Goal: Obtain resource: Obtain resource

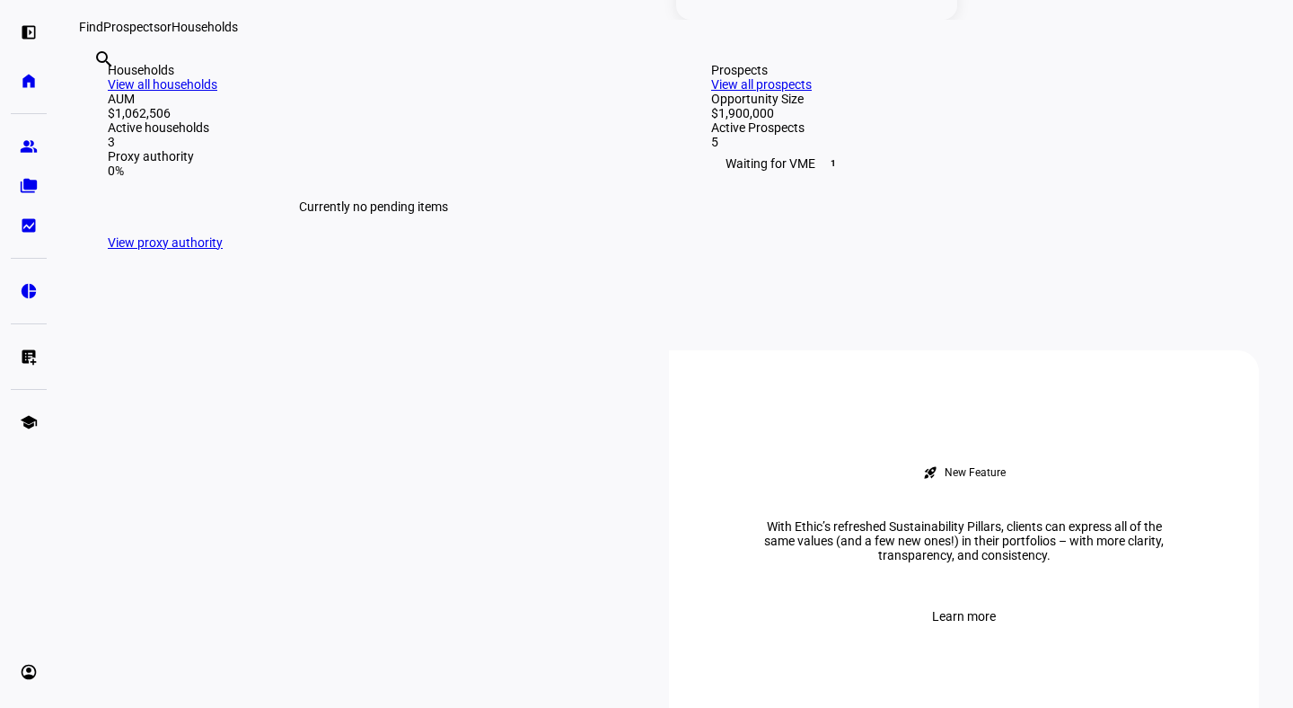
scroll to position [513, 0]
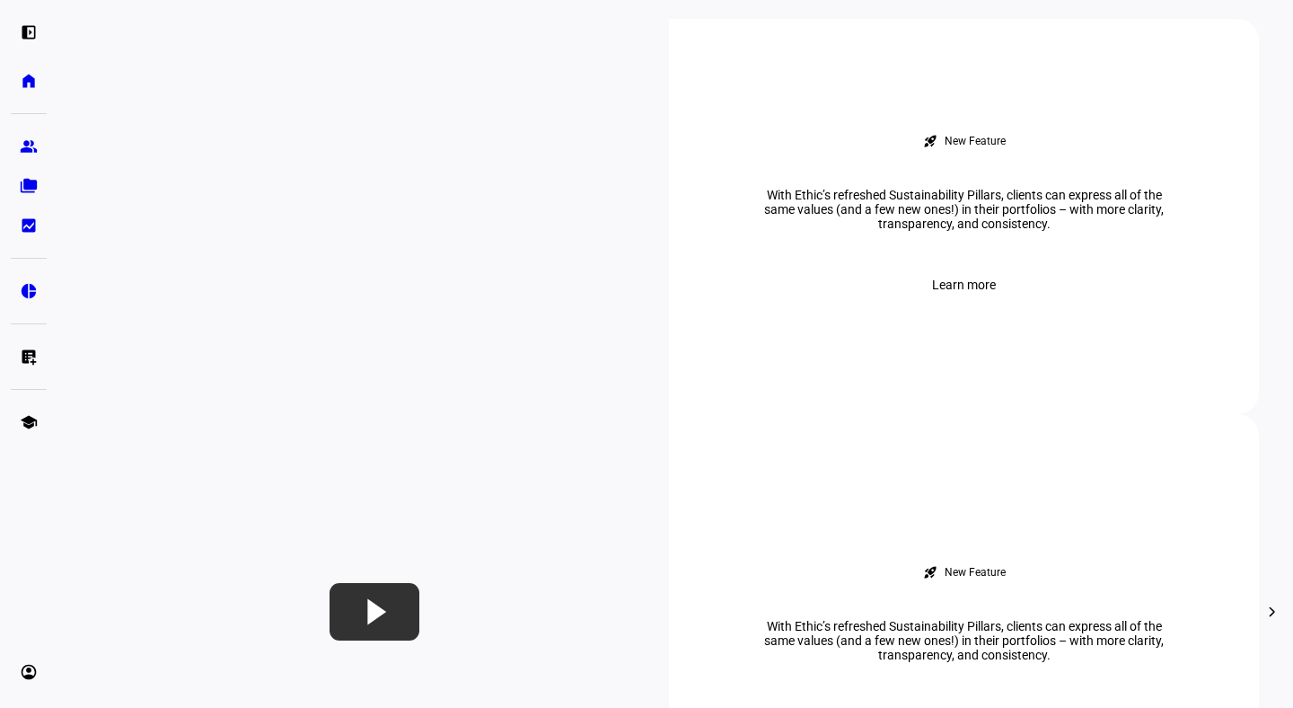
scroll to position [443, 0]
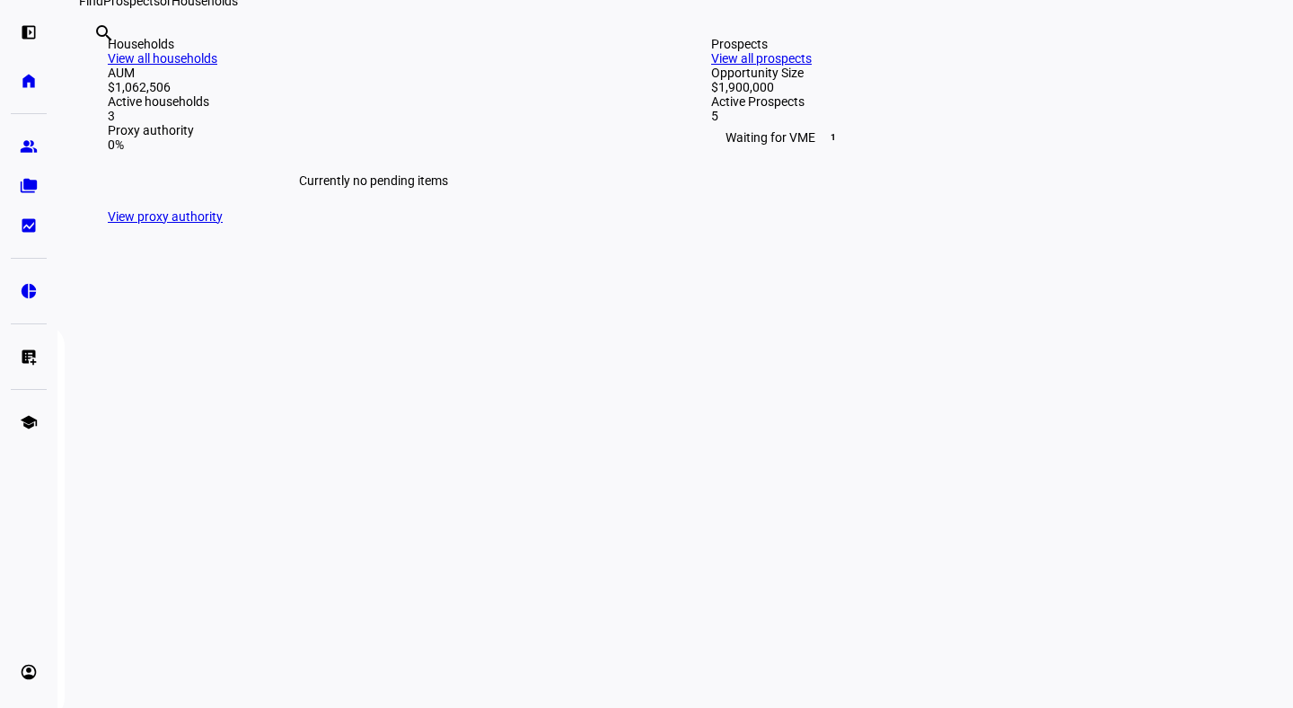
click at [217, 66] on link "View all households" at bounding box center [163, 58] width 110 height 14
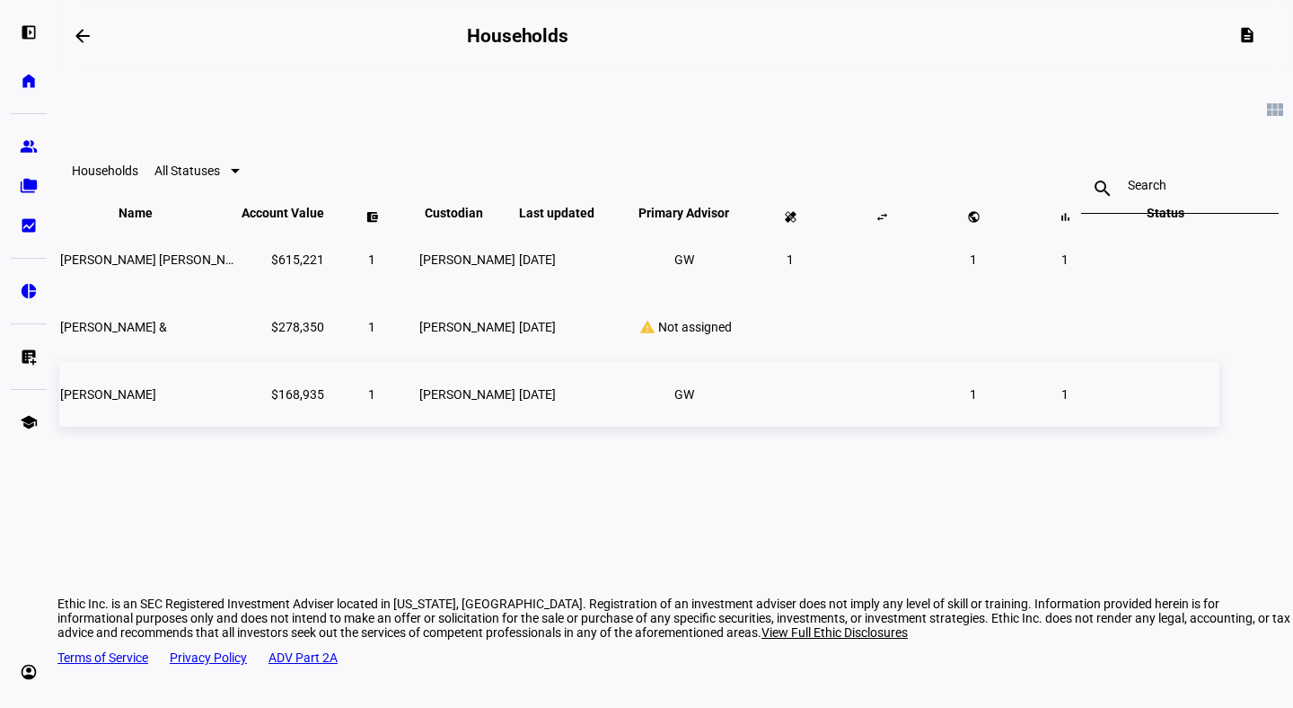
click at [156, 401] on span "[PERSON_NAME]" at bounding box center [108, 394] width 96 height 14
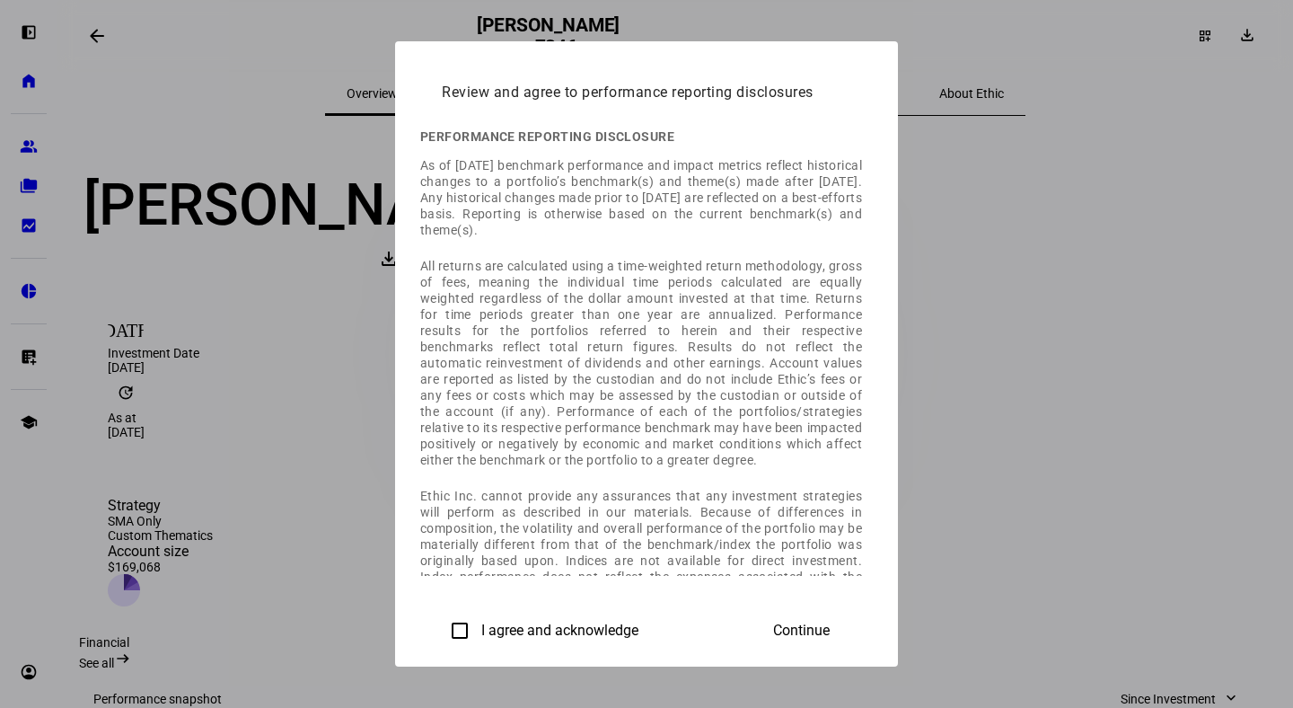
click at [851, 628] on div "Continue" at bounding box center [802, 630] width 100 height 36
click at [442, 628] on input "I agree and acknowledge" at bounding box center [460, 630] width 36 height 36
checkbox input "true"
click at [830, 628] on span "Continue" at bounding box center [801, 630] width 57 height 16
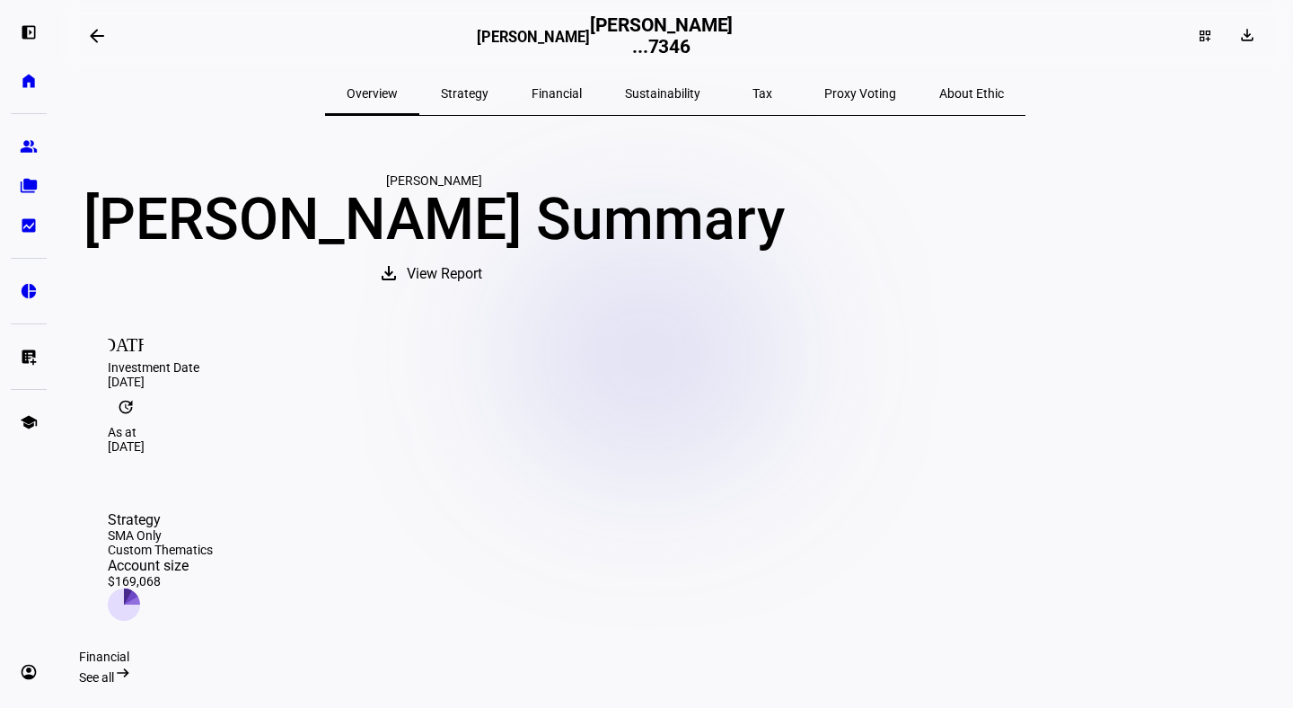
click at [488, 95] on span "Strategy" at bounding box center [465, 93] width 48 height 13
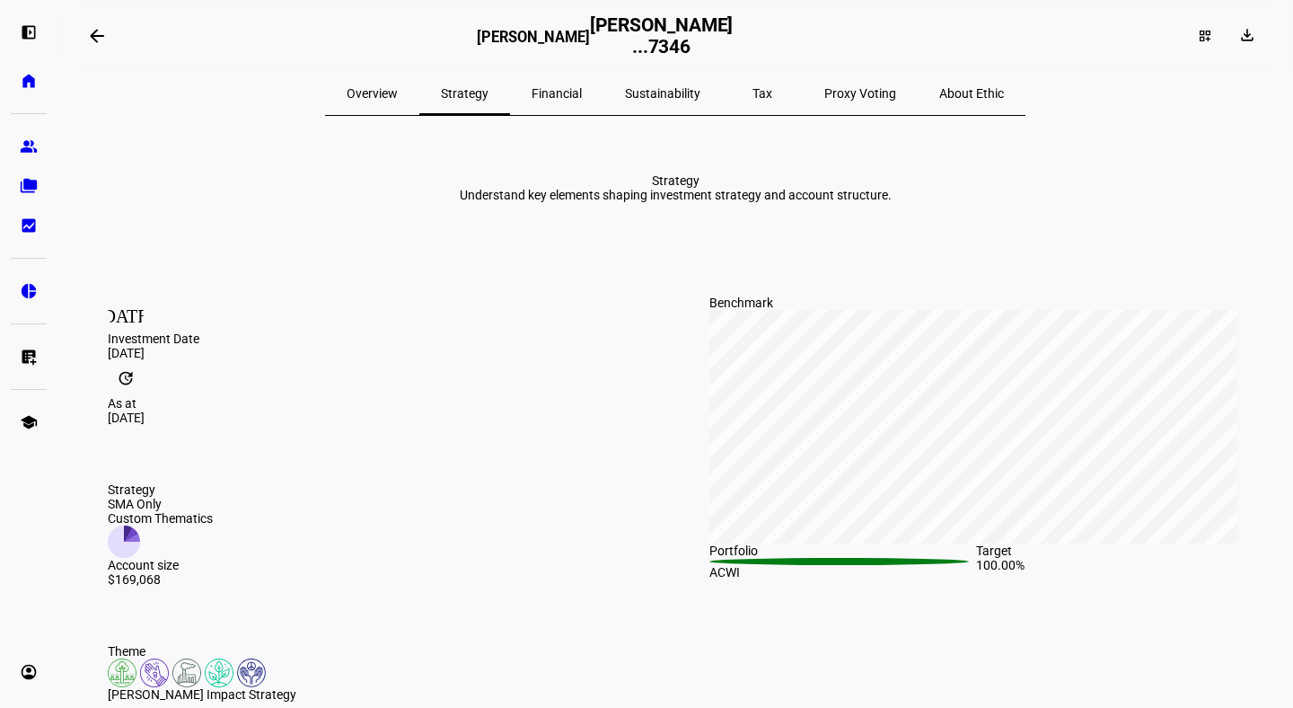
click at [398, 93] on span "Overview" at bounding box center [372, 93] width 51 height 13
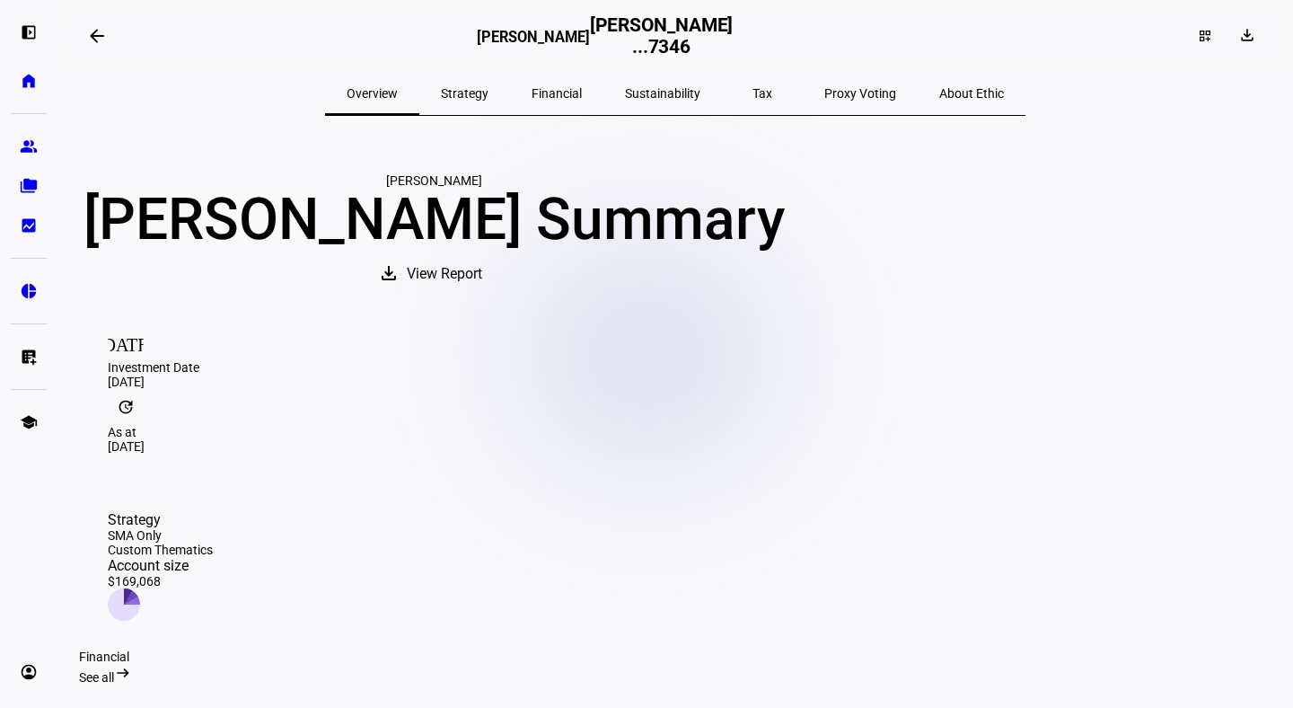
click at [482, 295] on span "View Report" at bounding box center [444, 273] width 75 height 43
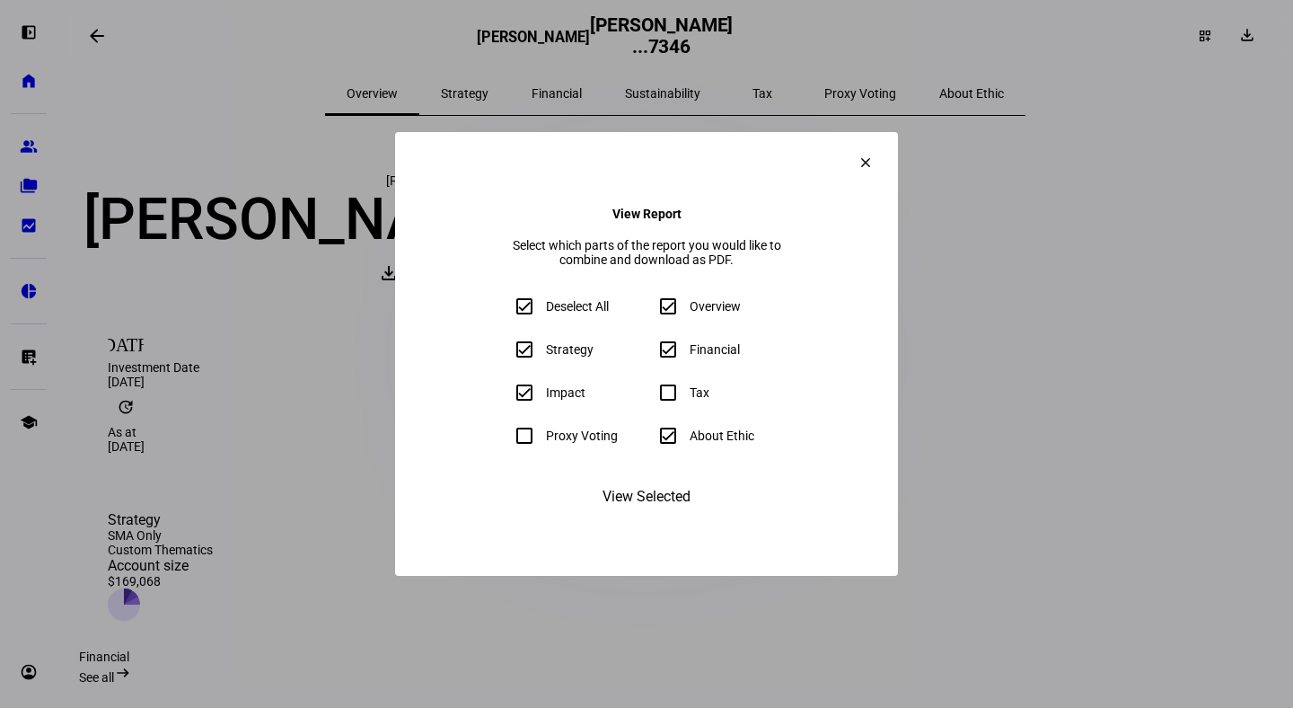
click at [620, 518] on span "View Selected" at bounding box center [646, 496] width 88 height 43
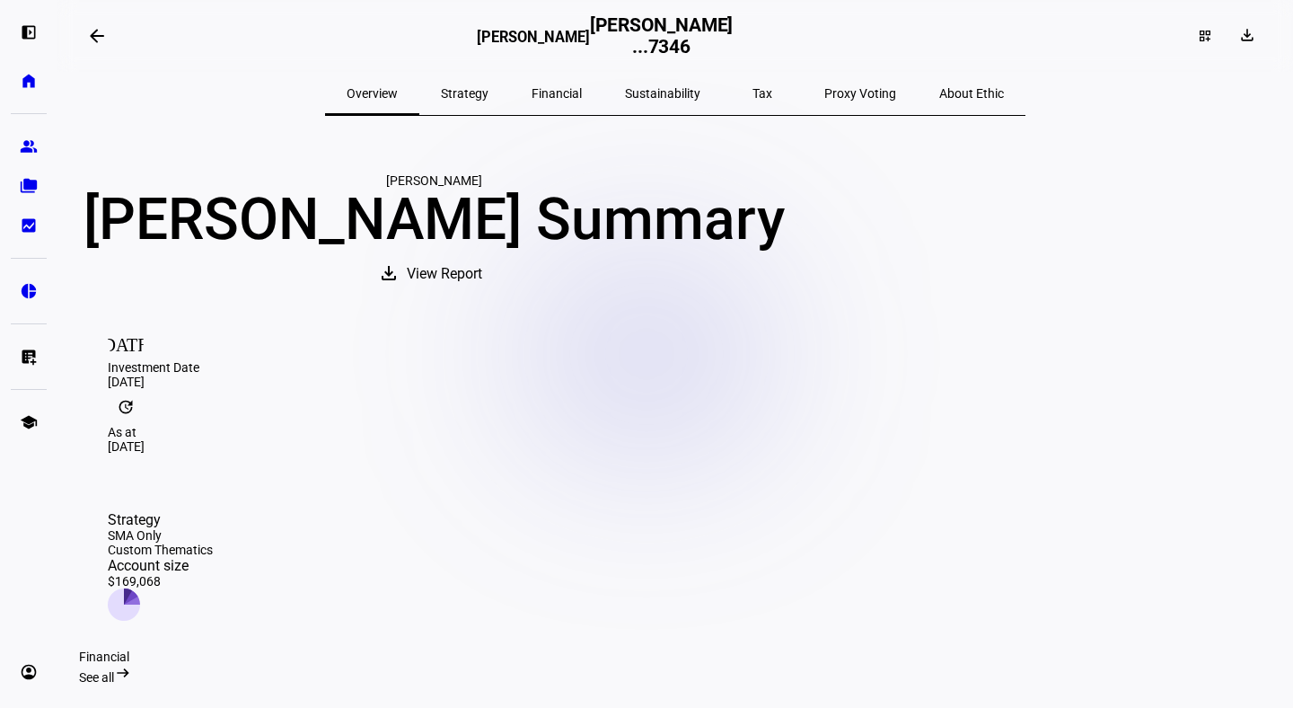
click at [488, 98] on span "Strategy" at bounding box center [465, 93] width 48 height 13
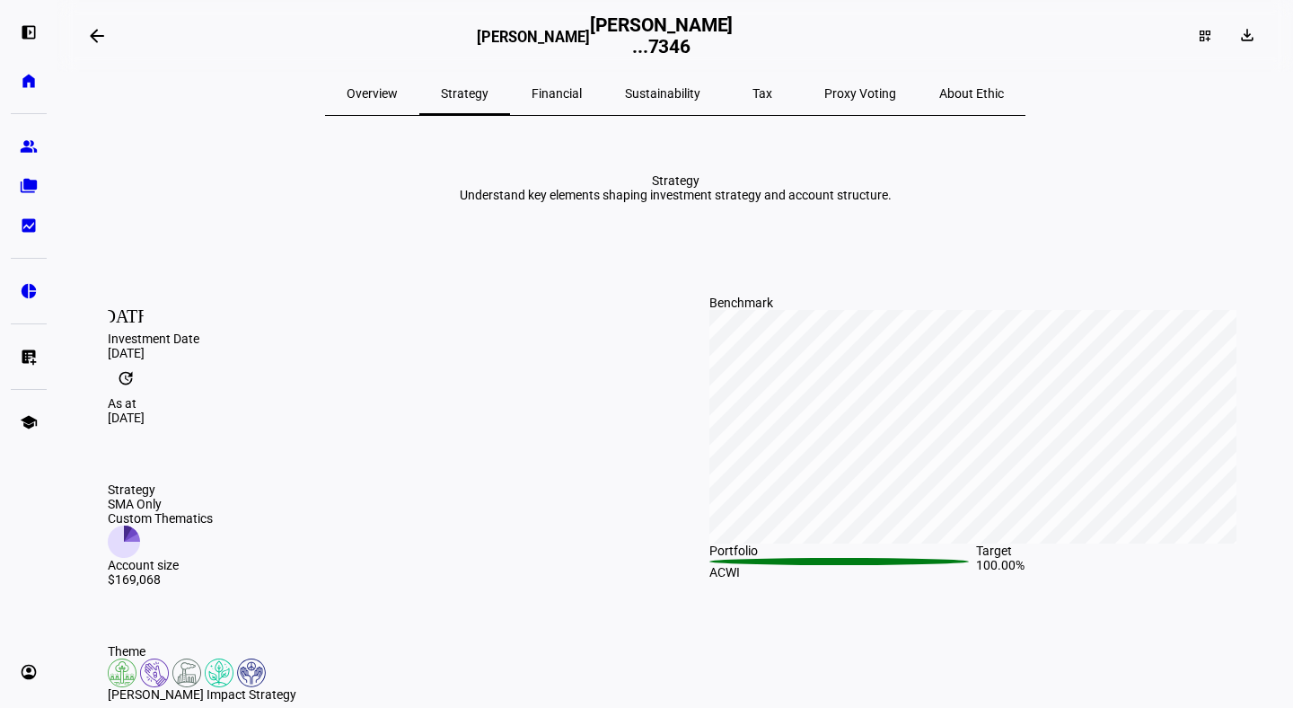
click at [662, 91] on span "Sustainability" at bounding box center [662, 93] width 75 height 13
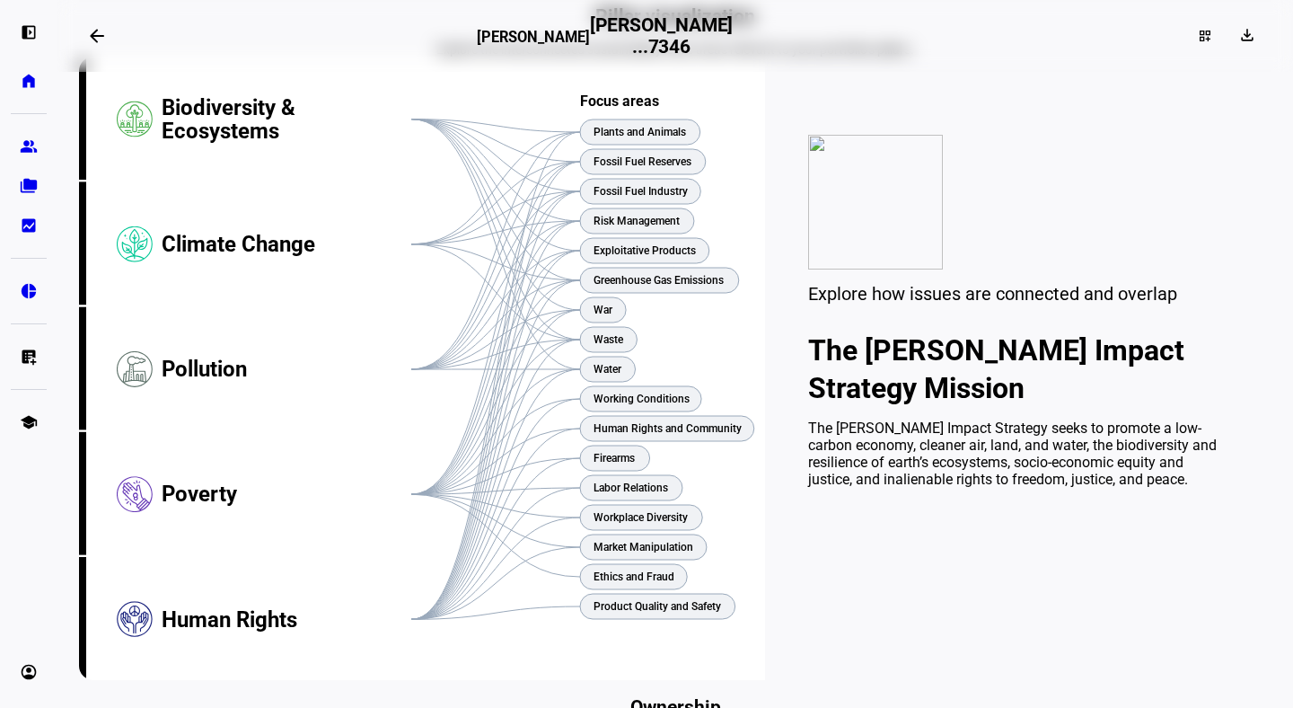
scroll to position [235, 0]
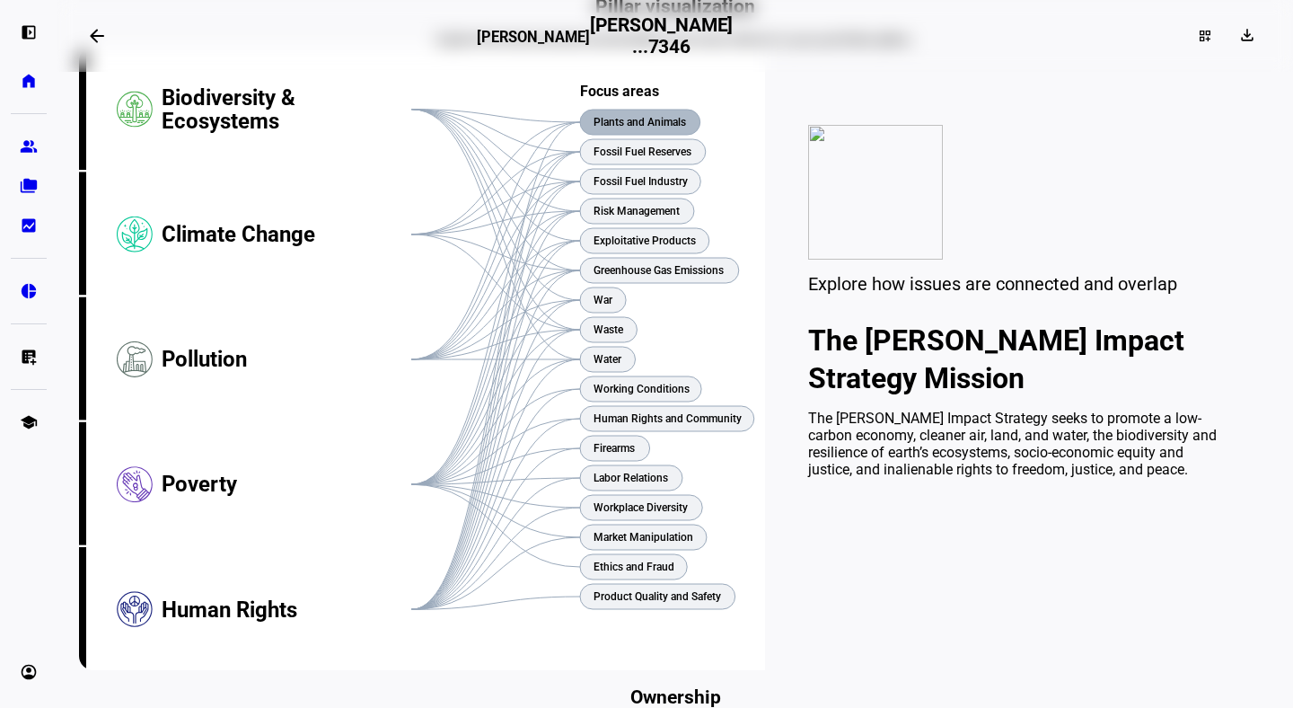
click at [624, 128] on text "Plants and Animals" at bounding box center [639, 122] width 92 height 13
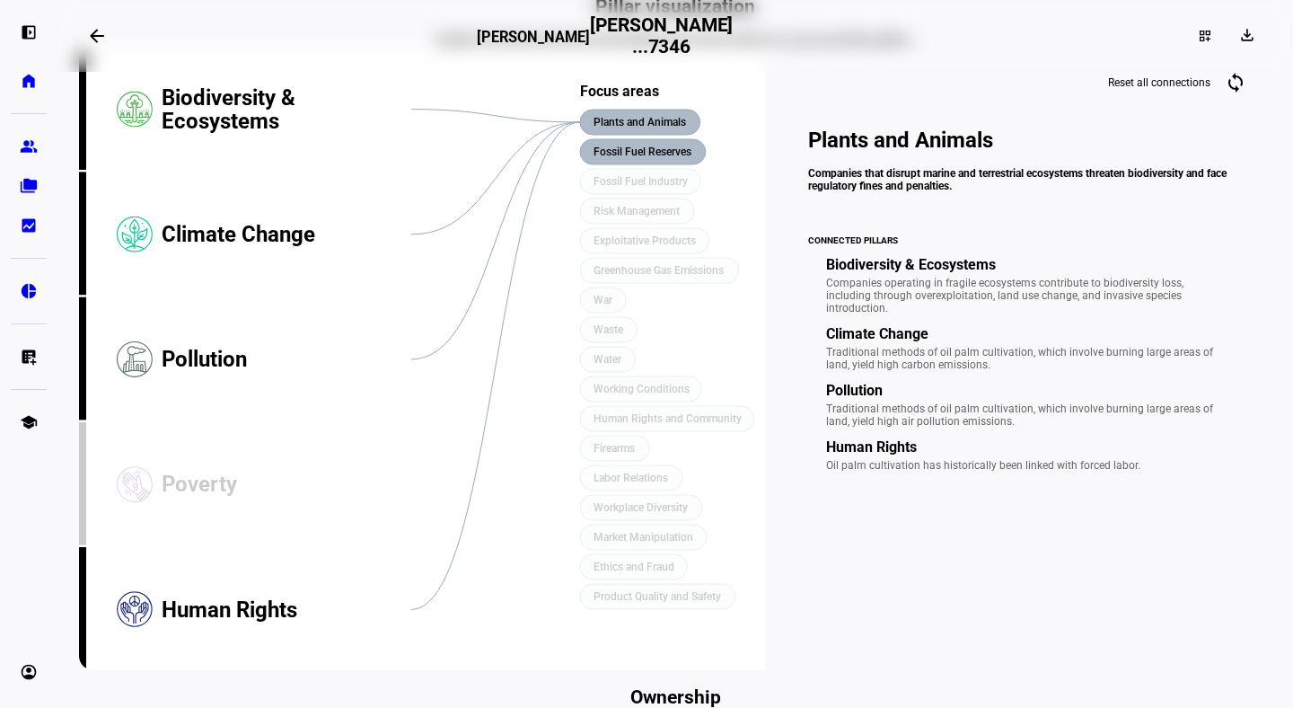
click at [623, 158] on text "Fossil Fuel Reserves" at bounding box center [642, 151] width 98 height 13
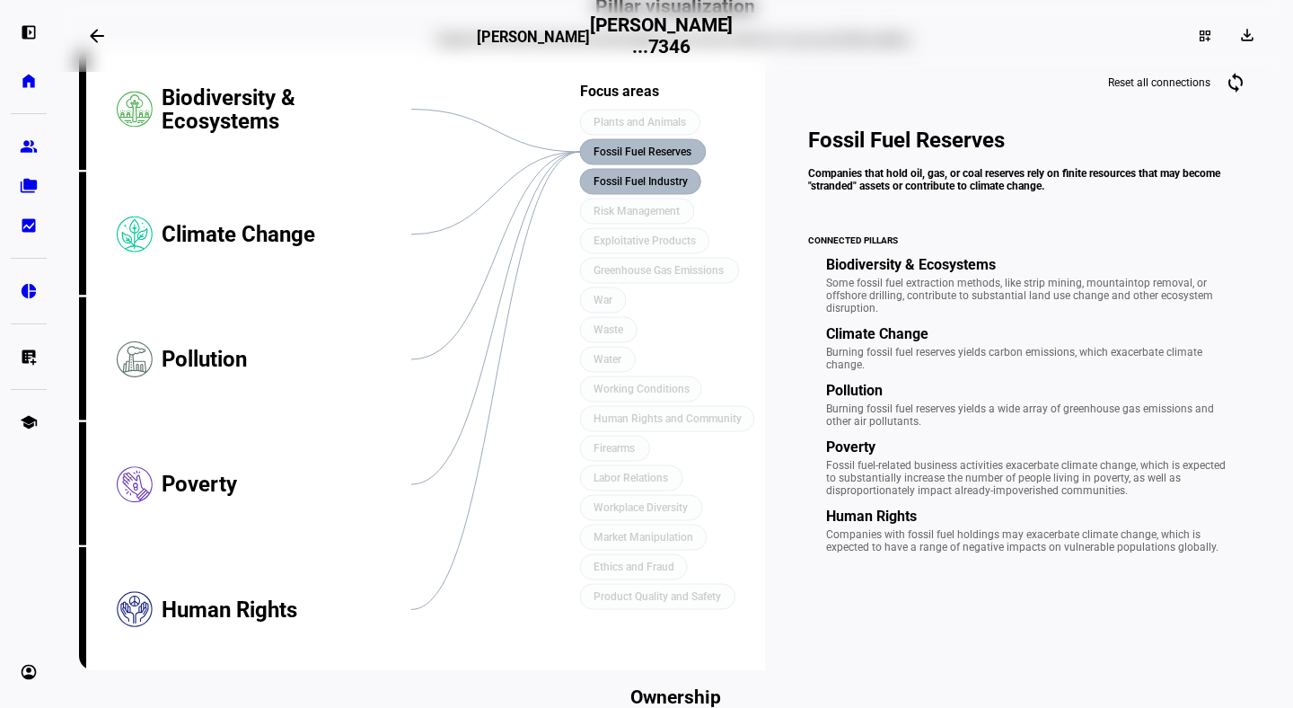
click at [622, 194] on rect at bounding box center [640, 181] width 120 height 25
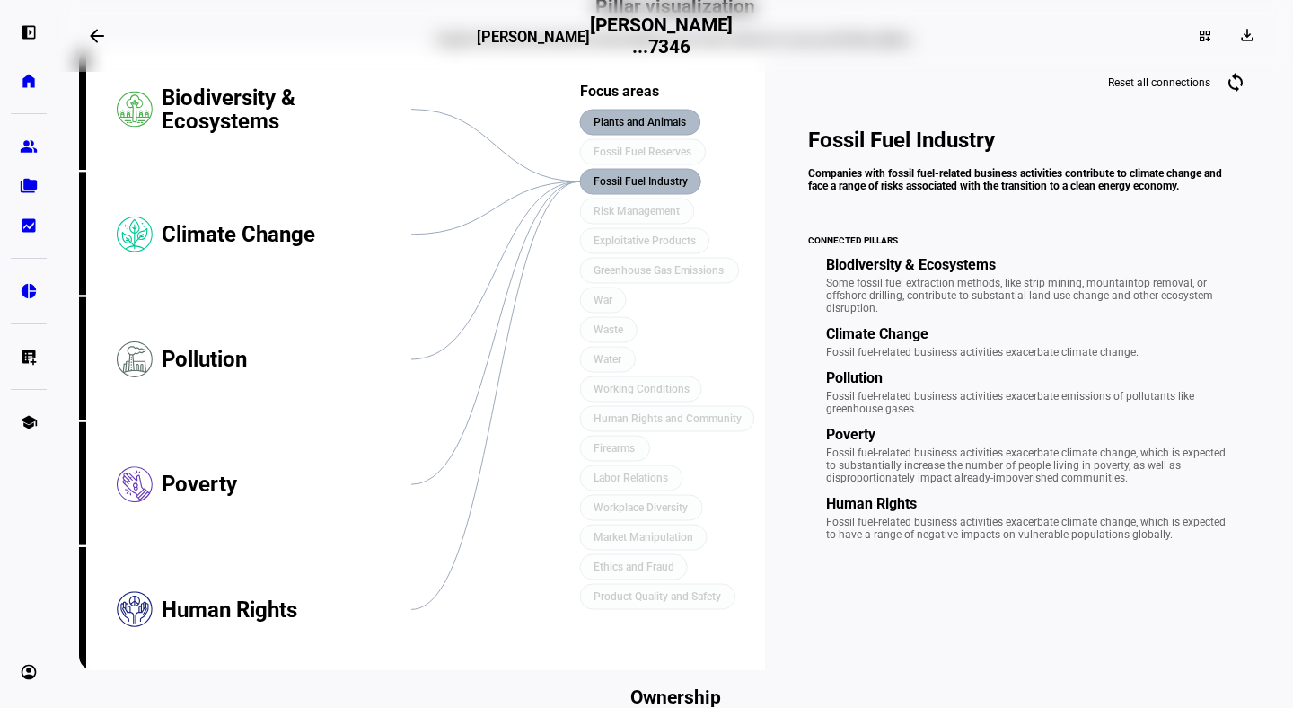
click at [615, 128] on text "Plants and Animals" at bounding box center [639, 122] width 92 height 13
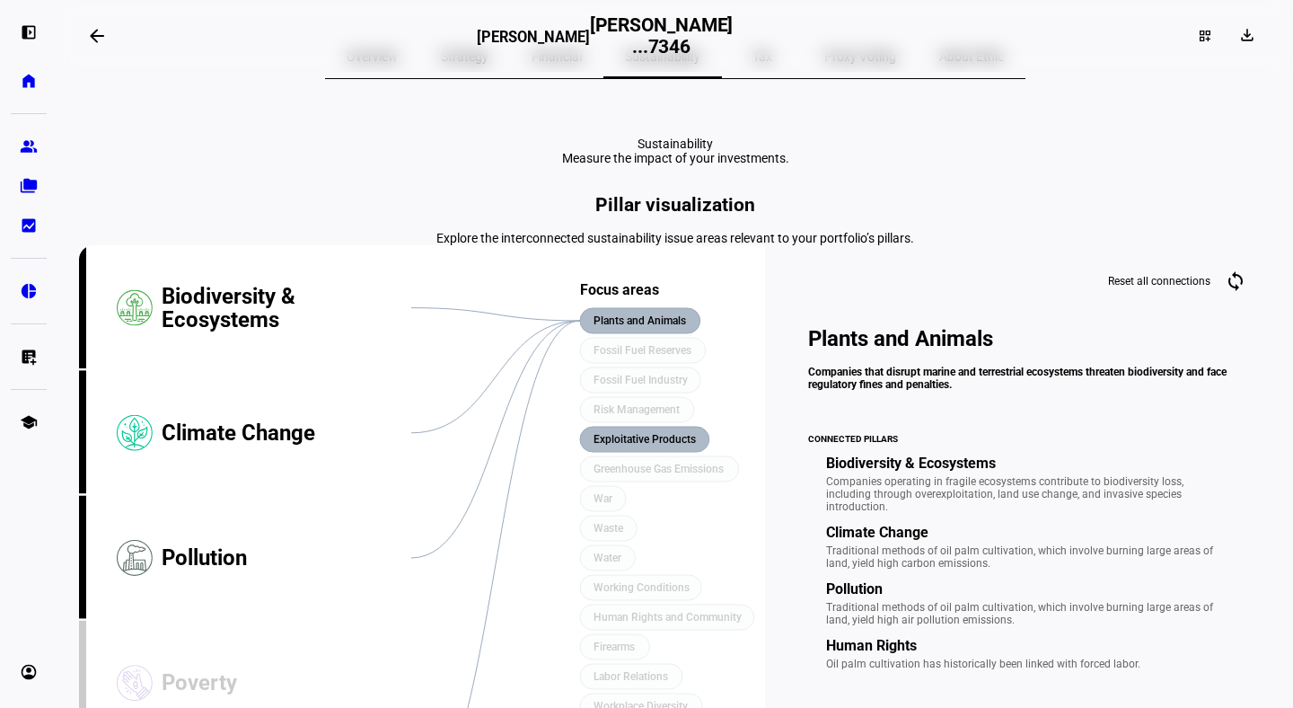
scroll to position [0, 0]
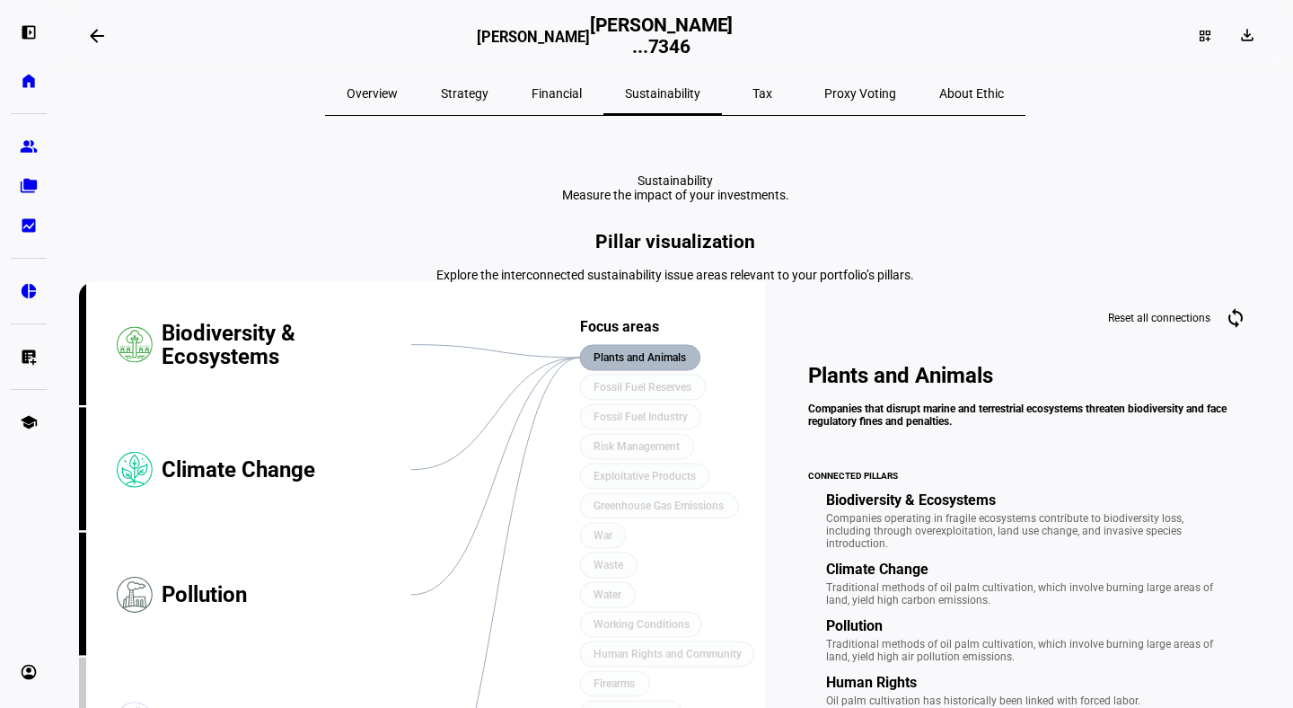
click at [398, 87] on span "Overview" at bounding box center [372, 93] width 51 height 13
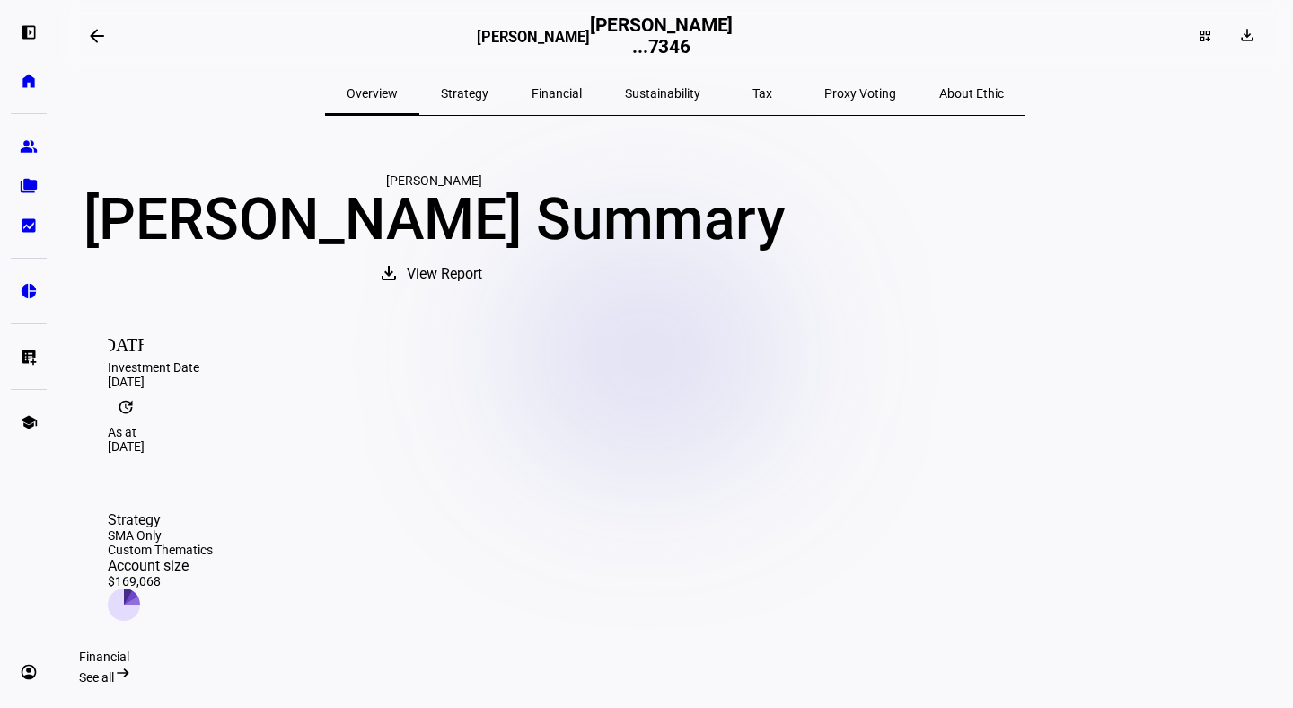
click at [482, 295] on span "View Report" at bounding box center [444, 273] width 75 height 43
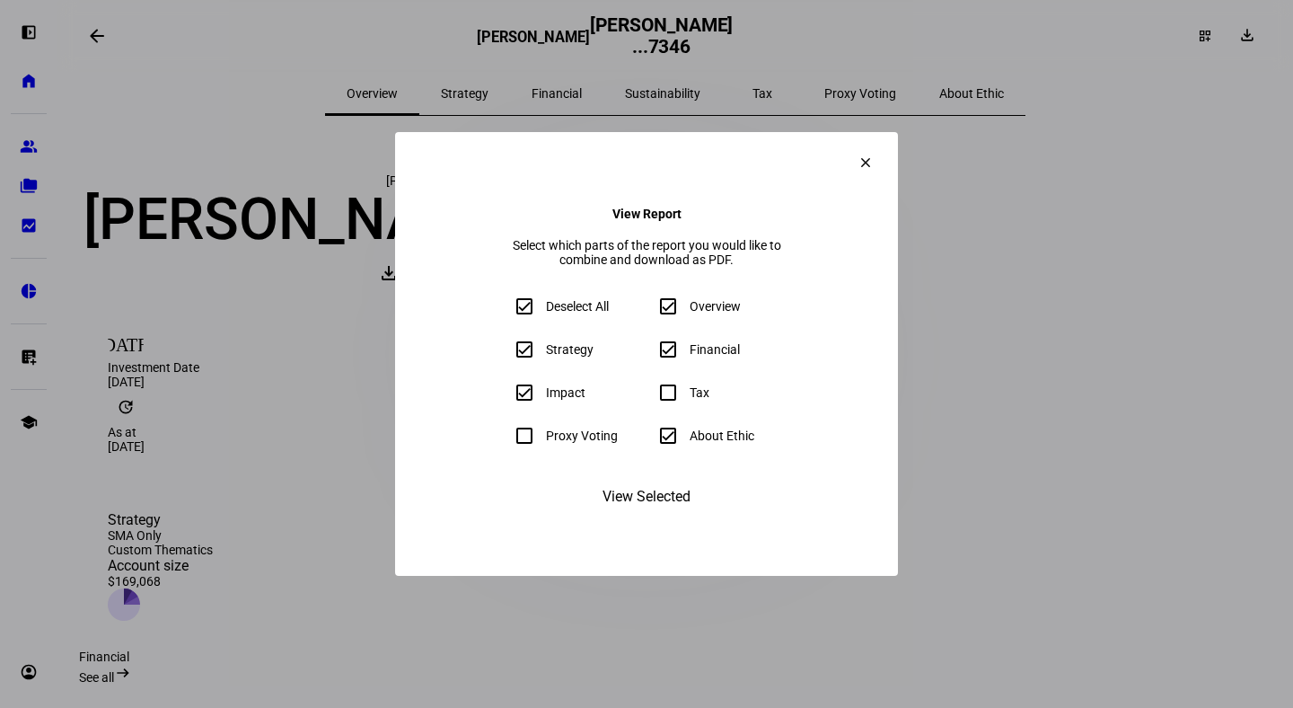
click at [655, 518] on span "View Selected" at bounding box center [646, 496] width 88 height 43
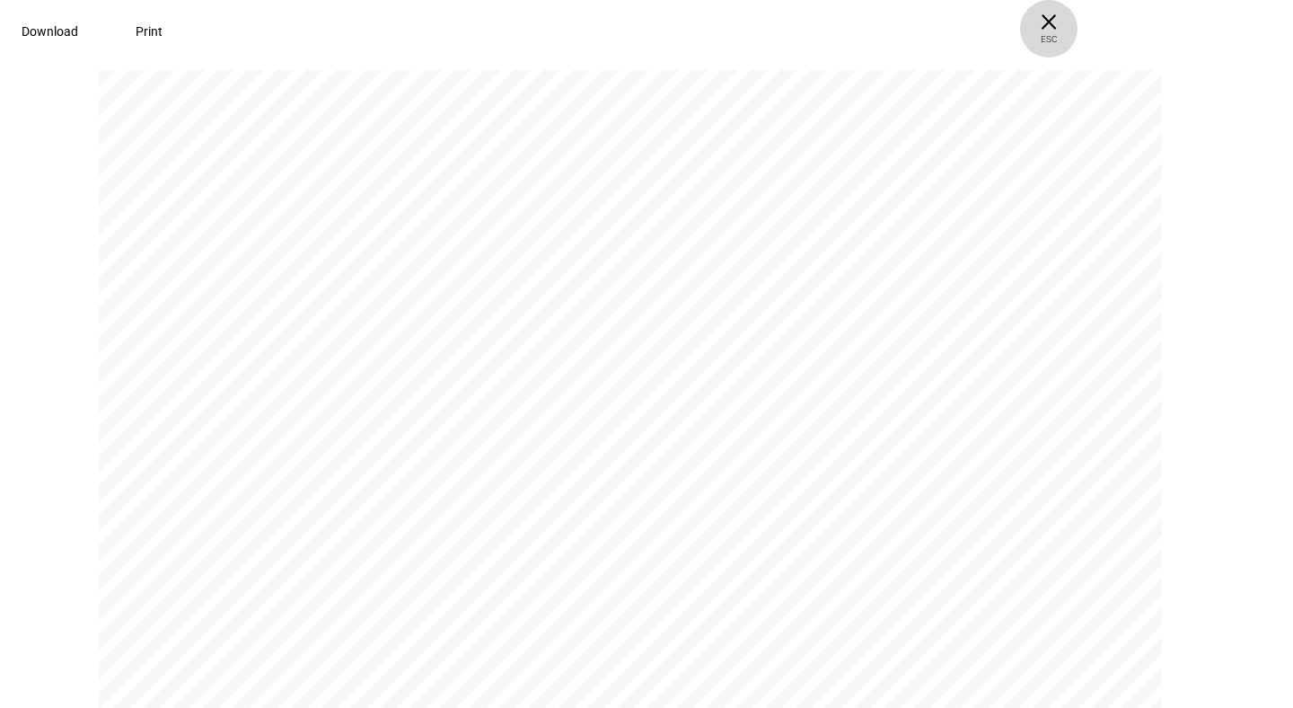
click at [1077, 28] on span "× ESC" at bounding box center [1048, 28] width 57 height 57
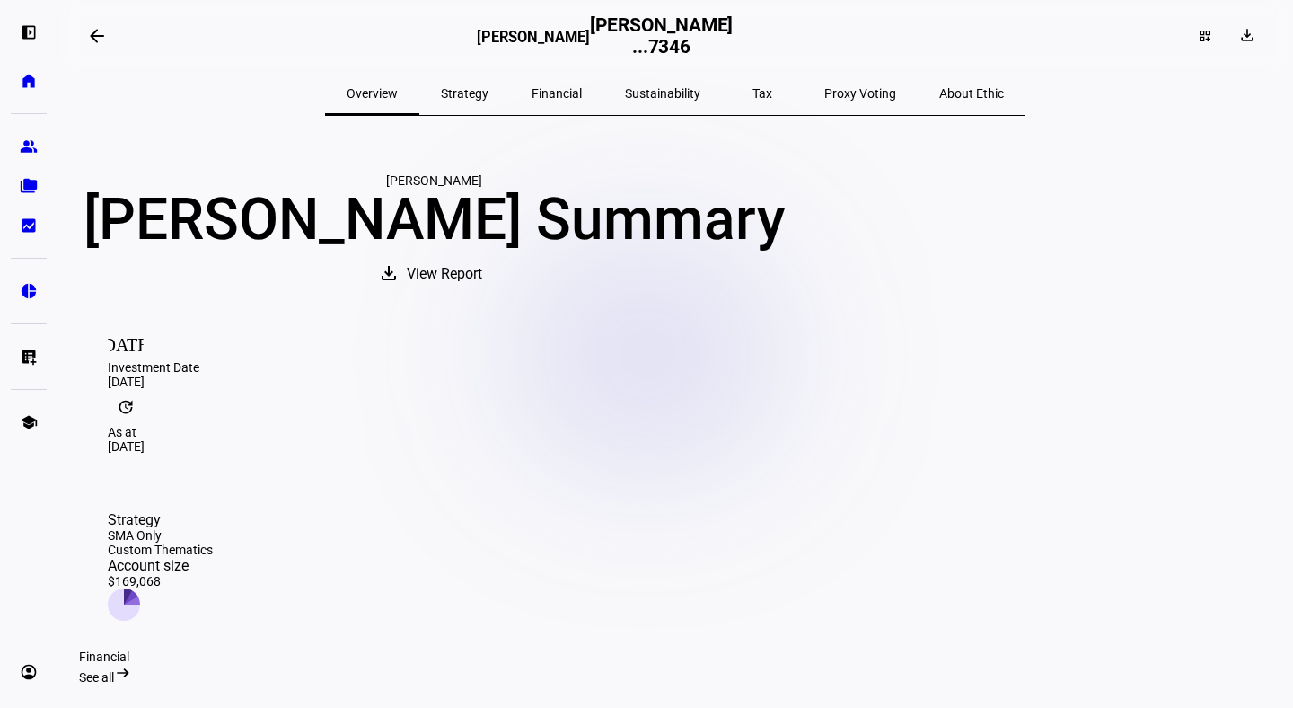
click at [845, 92] on span "Proxy Voting" at bounding box center [860, 93] width 72 height 13
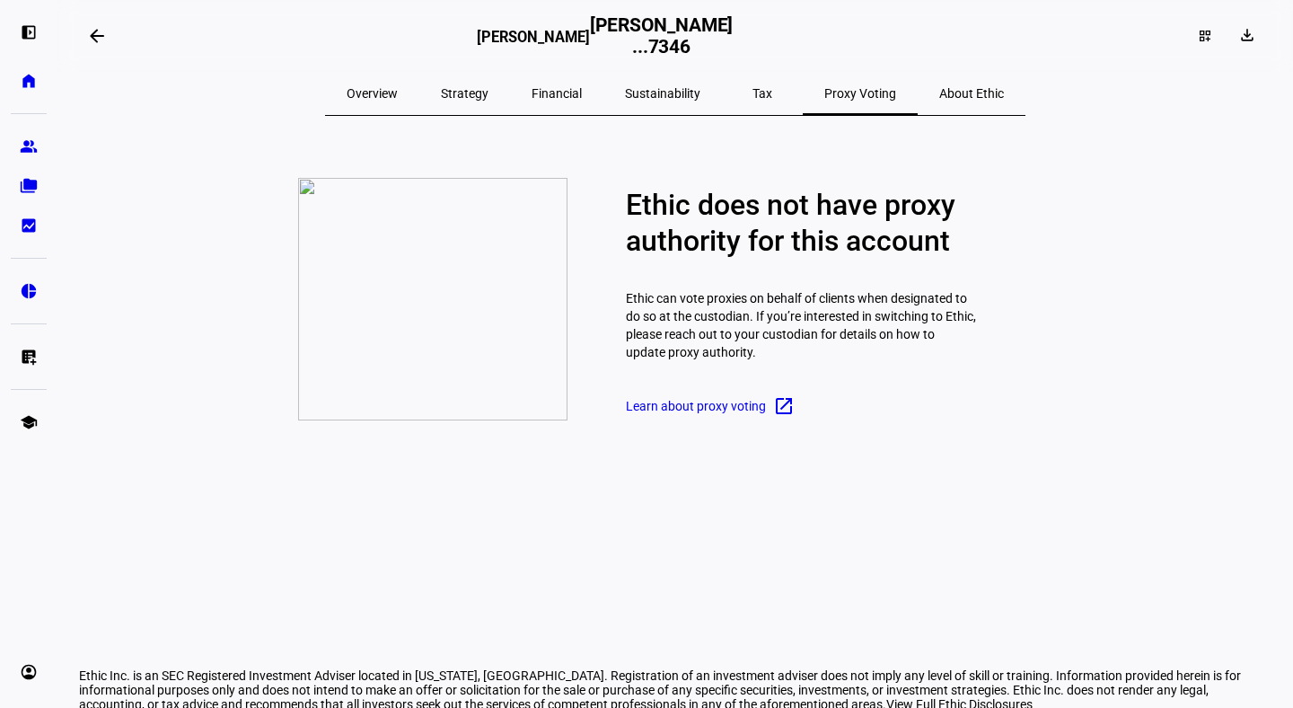
click at [398, 92] on span "Overview" at bounding box center [372, 93] width 51 height 13
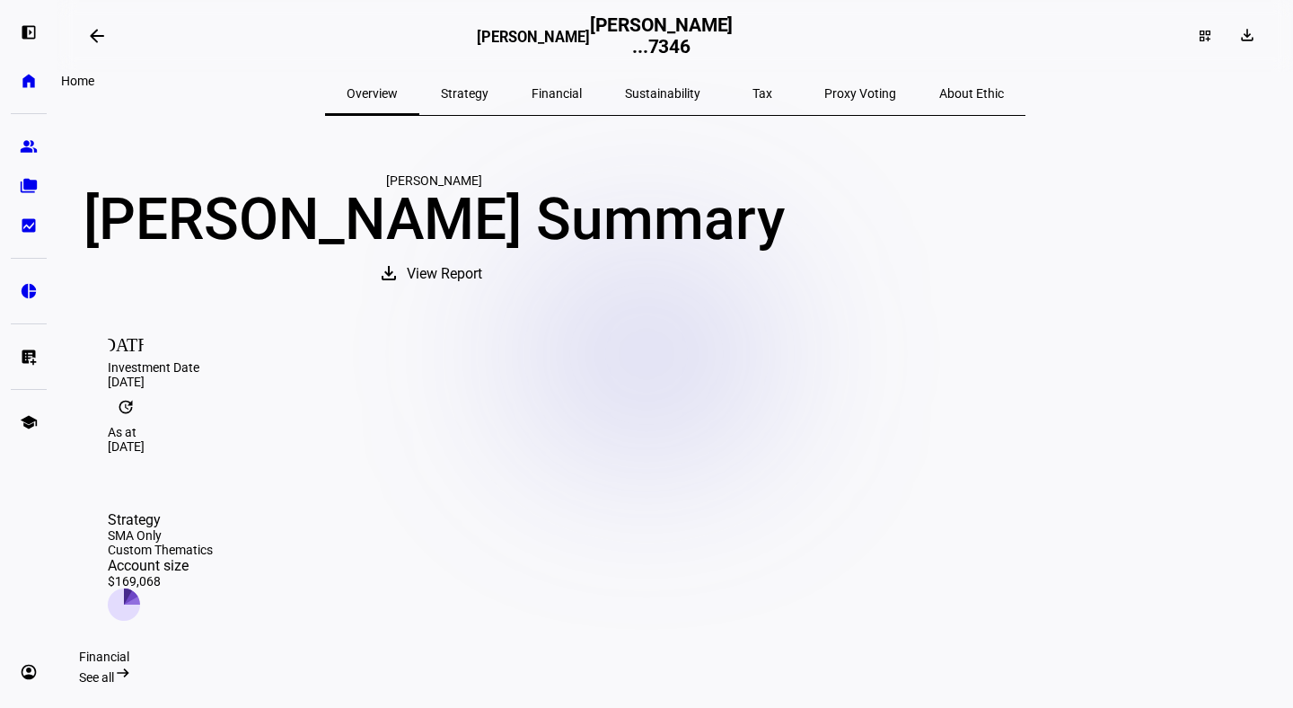
click at [23, 90] on link "home Home" at bounding box center [29, 81] width 36 height 36
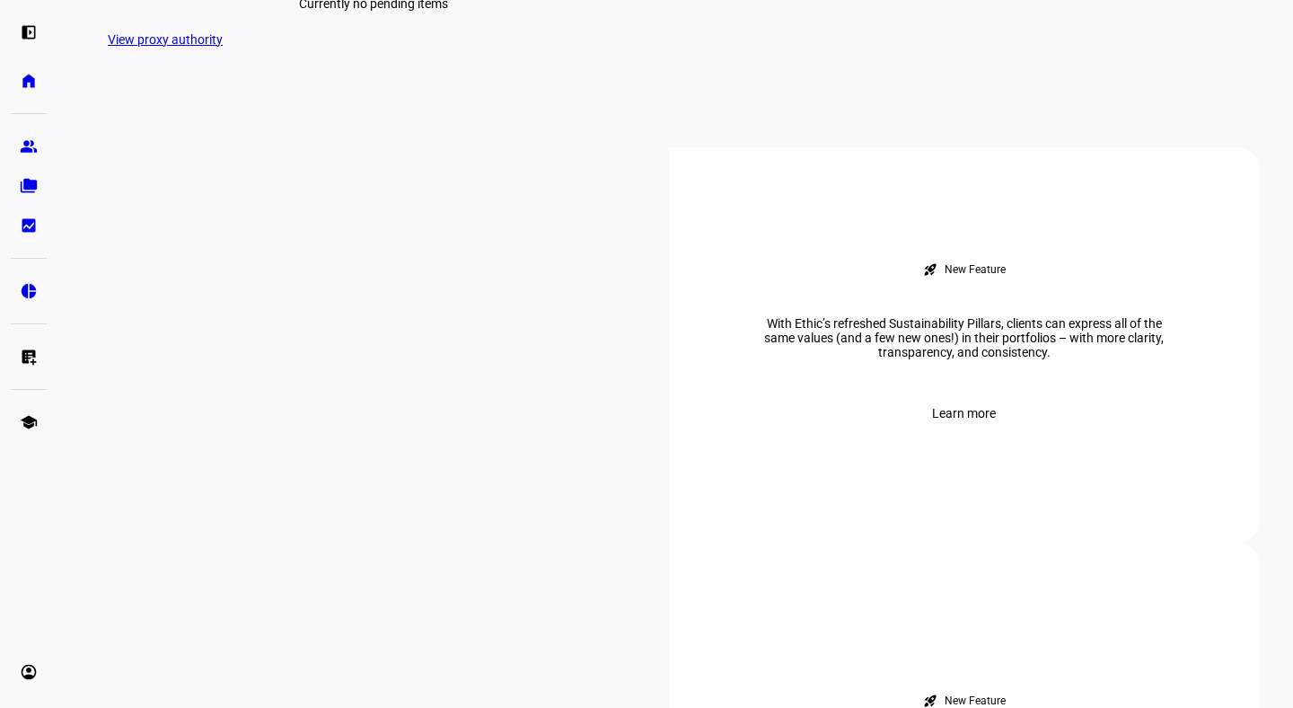
scroll to position [526, 0]
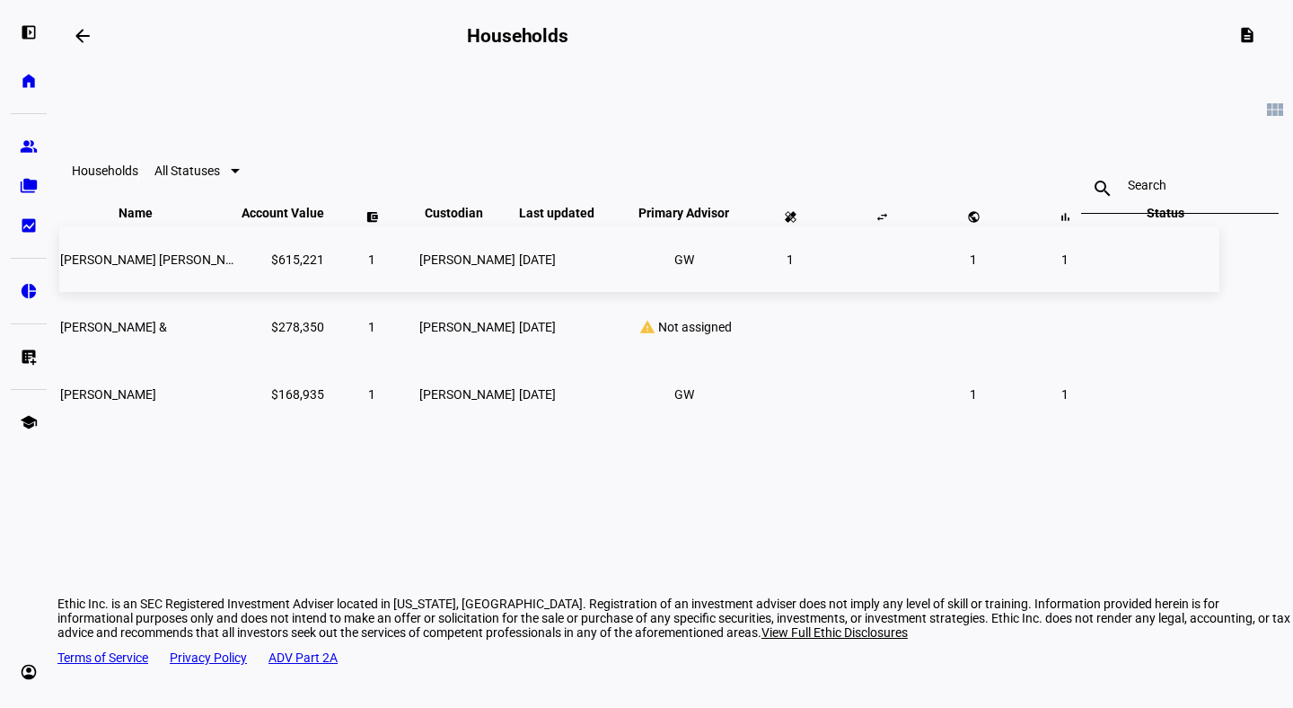
click at [232, 267] on span "[PERSON_NAME] [PERSON_NAME]" at bounding box center [157, 259] width 195 height 14
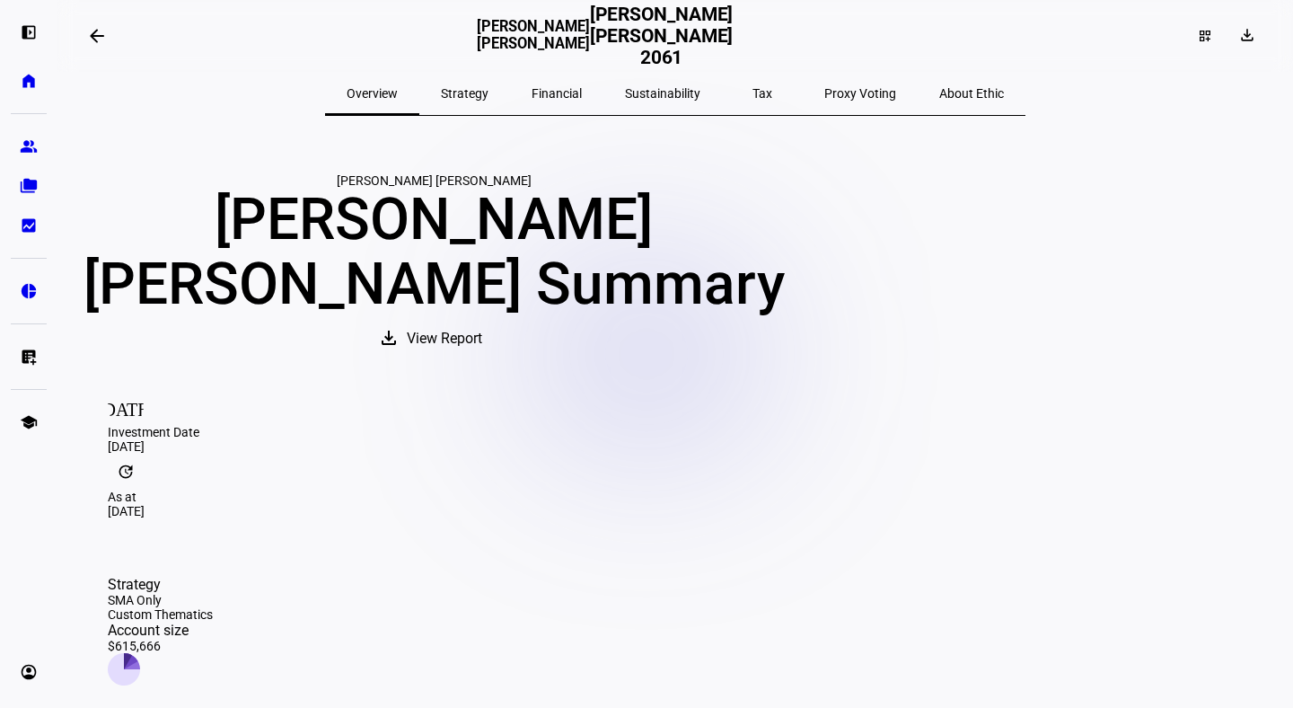
click at [482, 360] on span "View Report" at bounding box center [444, 338] width 75 height 43
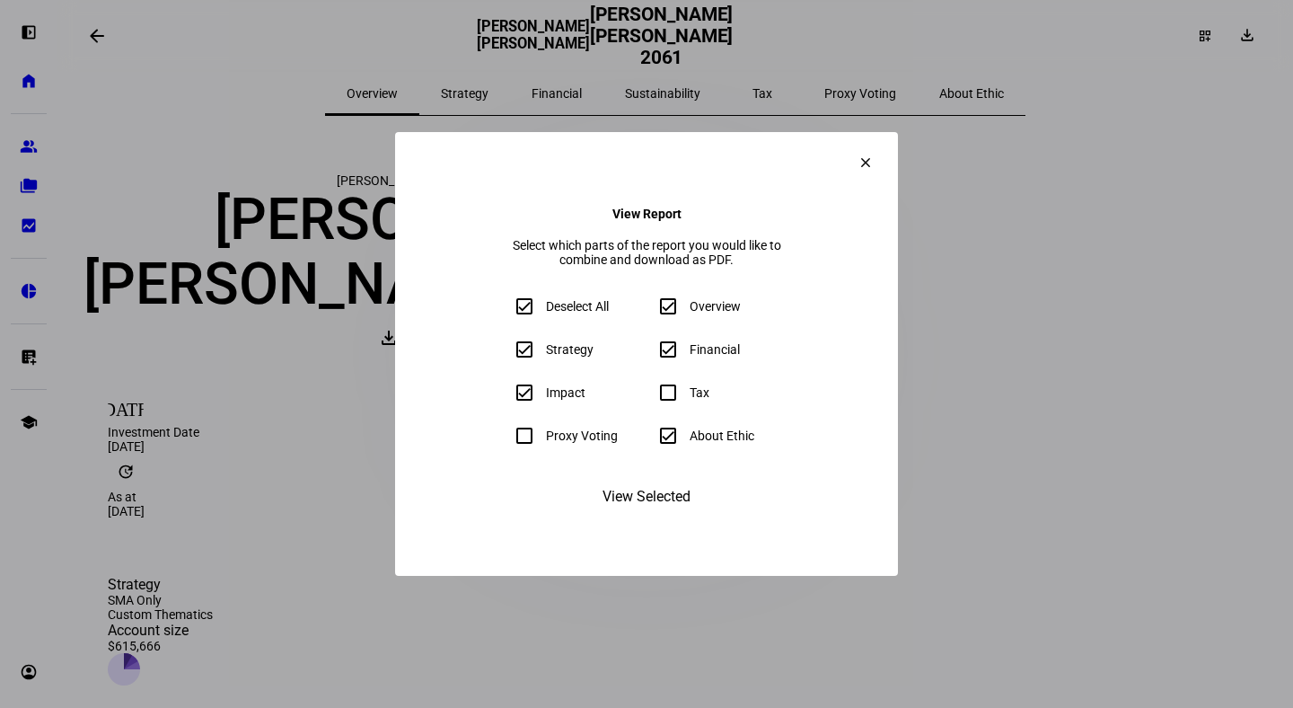
click at [640, 518] on span "View Selected" at bounding box center [646, 496] width 88 height 43
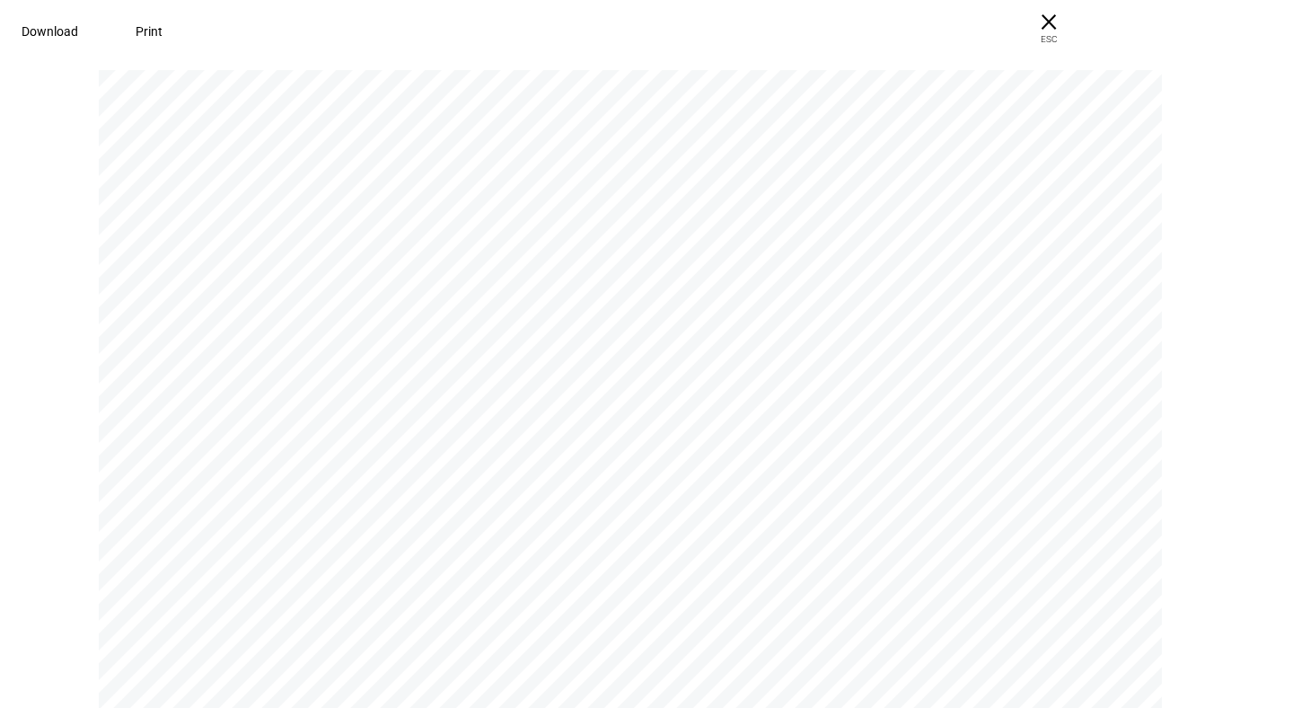
click at [78, 27] on span "Download" at bounding box center [50, 31] width 57 height 14
